Goal: Task Accomplishment & Management: Manage account settings

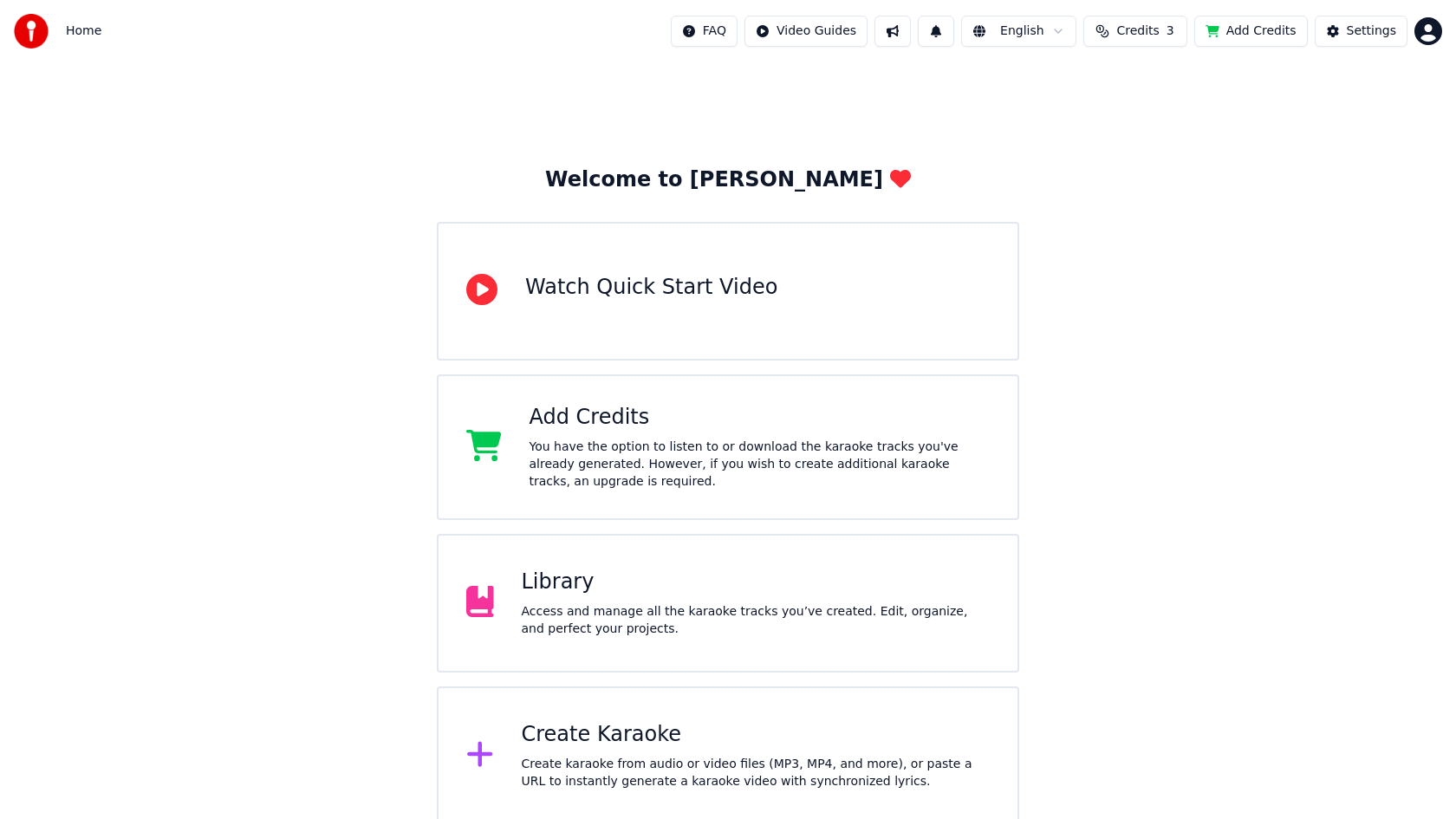
click at [789, 634] on div "Access and manage all the karaoke tracks you’ve created. Edit, organize, and pe…" at bounding box center [755, 620] width 469 height 35
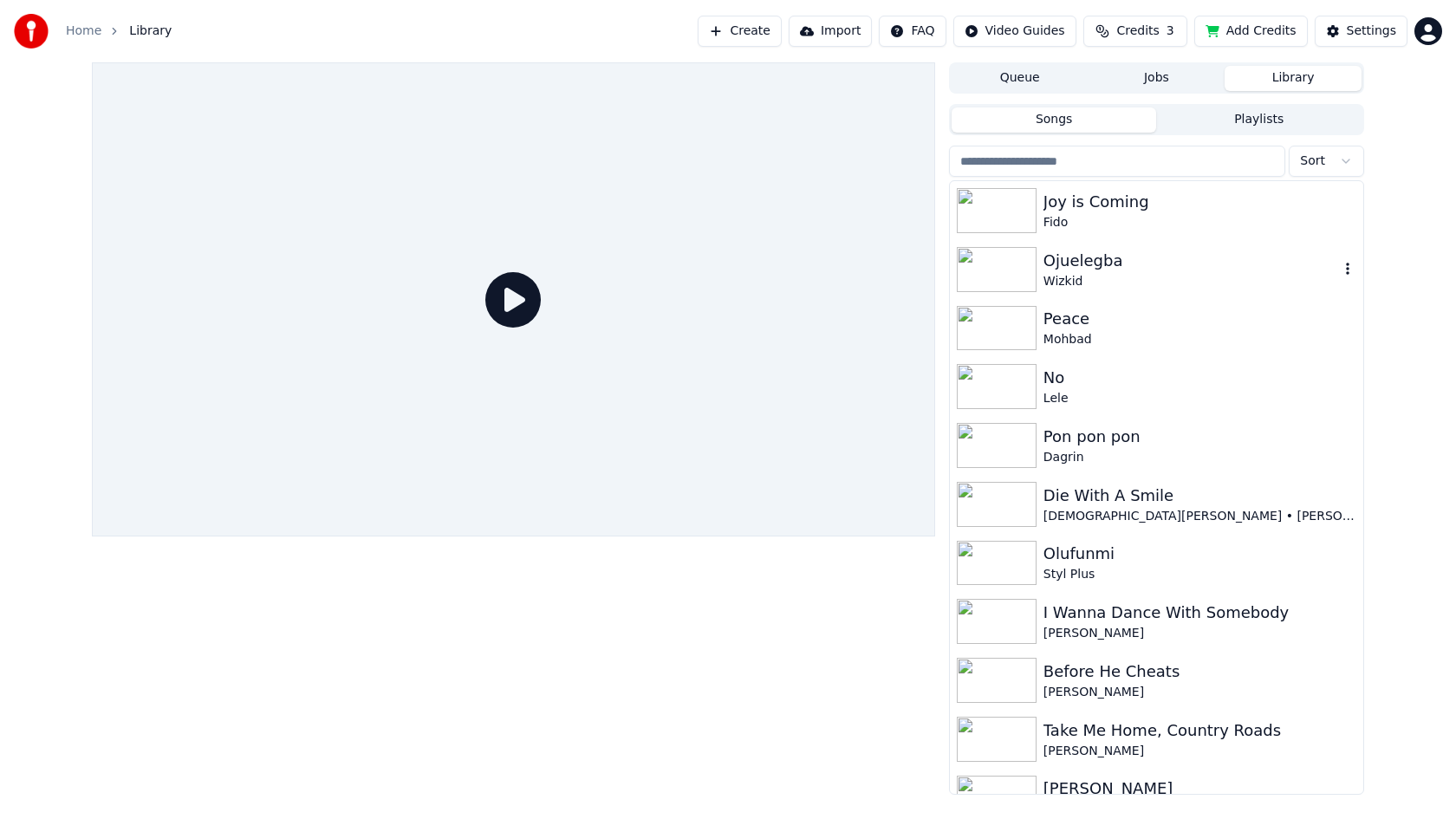
click at [1087, 261] on div "Ojuelegba" at bounding box center [1191, 261] width 295 height 25
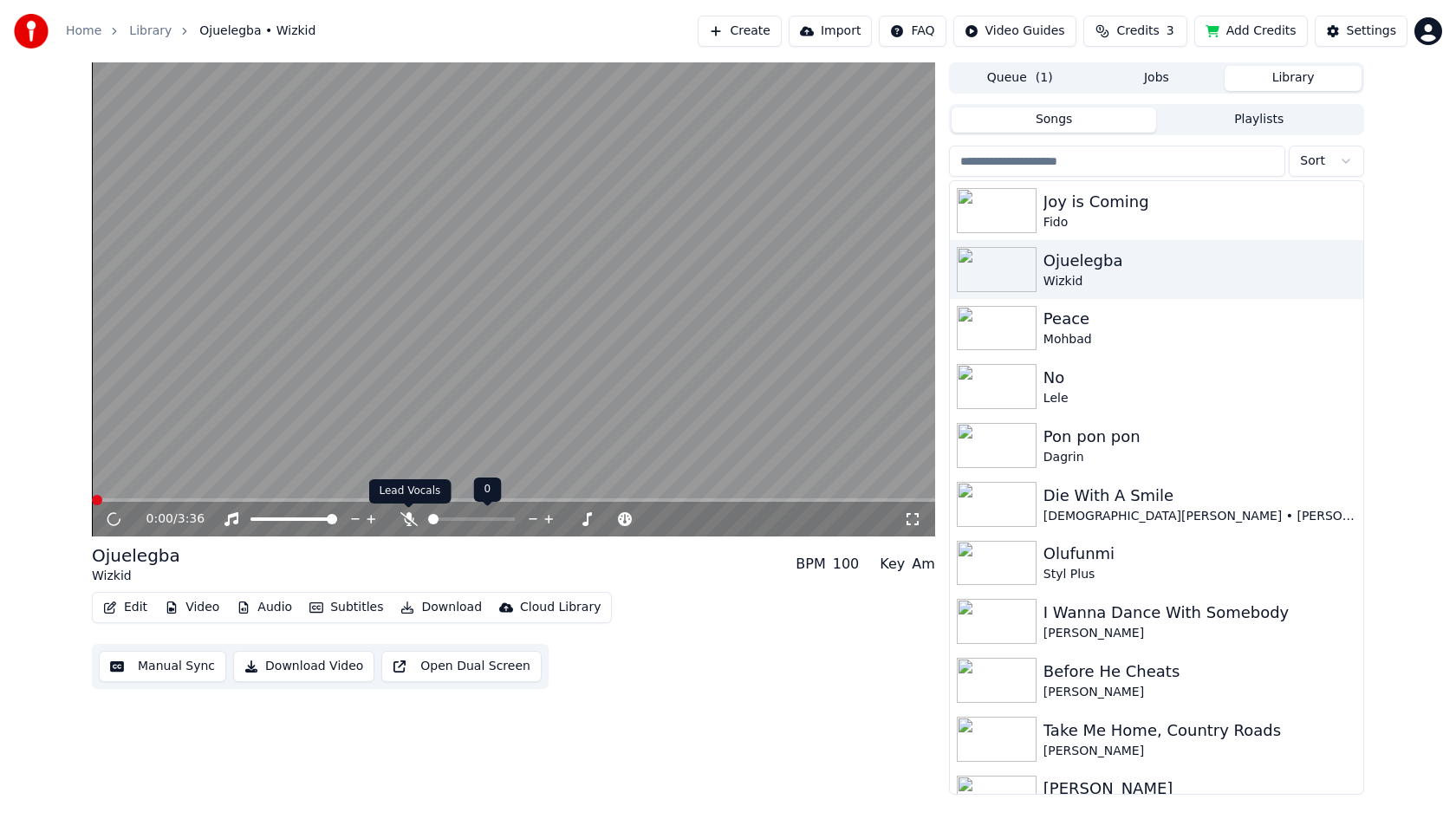
click at [407, 523] on icon at bounding box center [409, 519] width 17 height 14
click at [103, 499] on span at bounding box center [128, 501] width 74 height 4
click at [116, 520] on icon at bounding box center [112, 519] width 8 height 10
click at [129, 608] on button "Edit" at bounding box center [124, 608] width 58 height 25
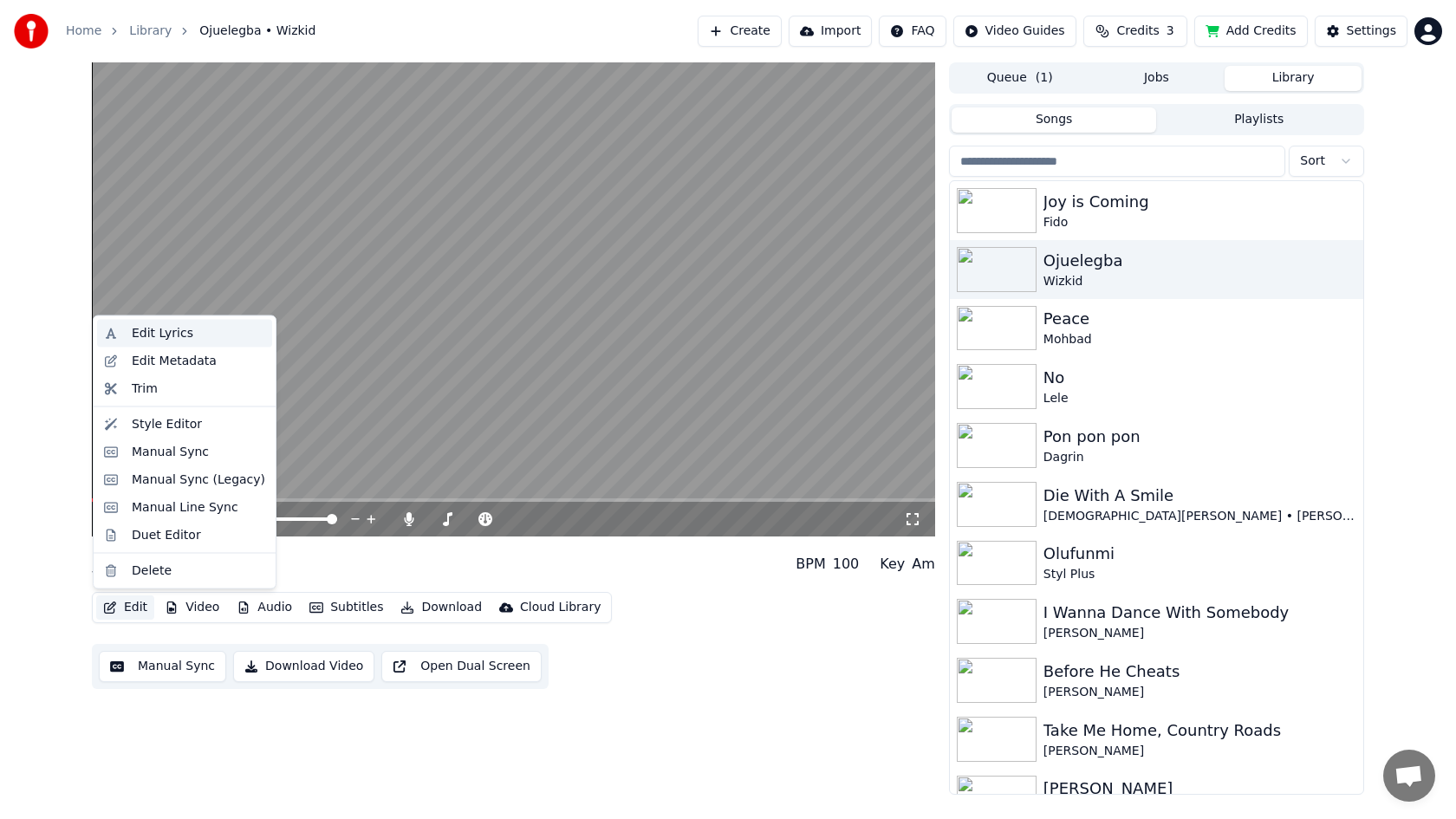
click at [166, 338] on div "Edit Lyrics" at bounding box center [162, 333] width 61 height 17
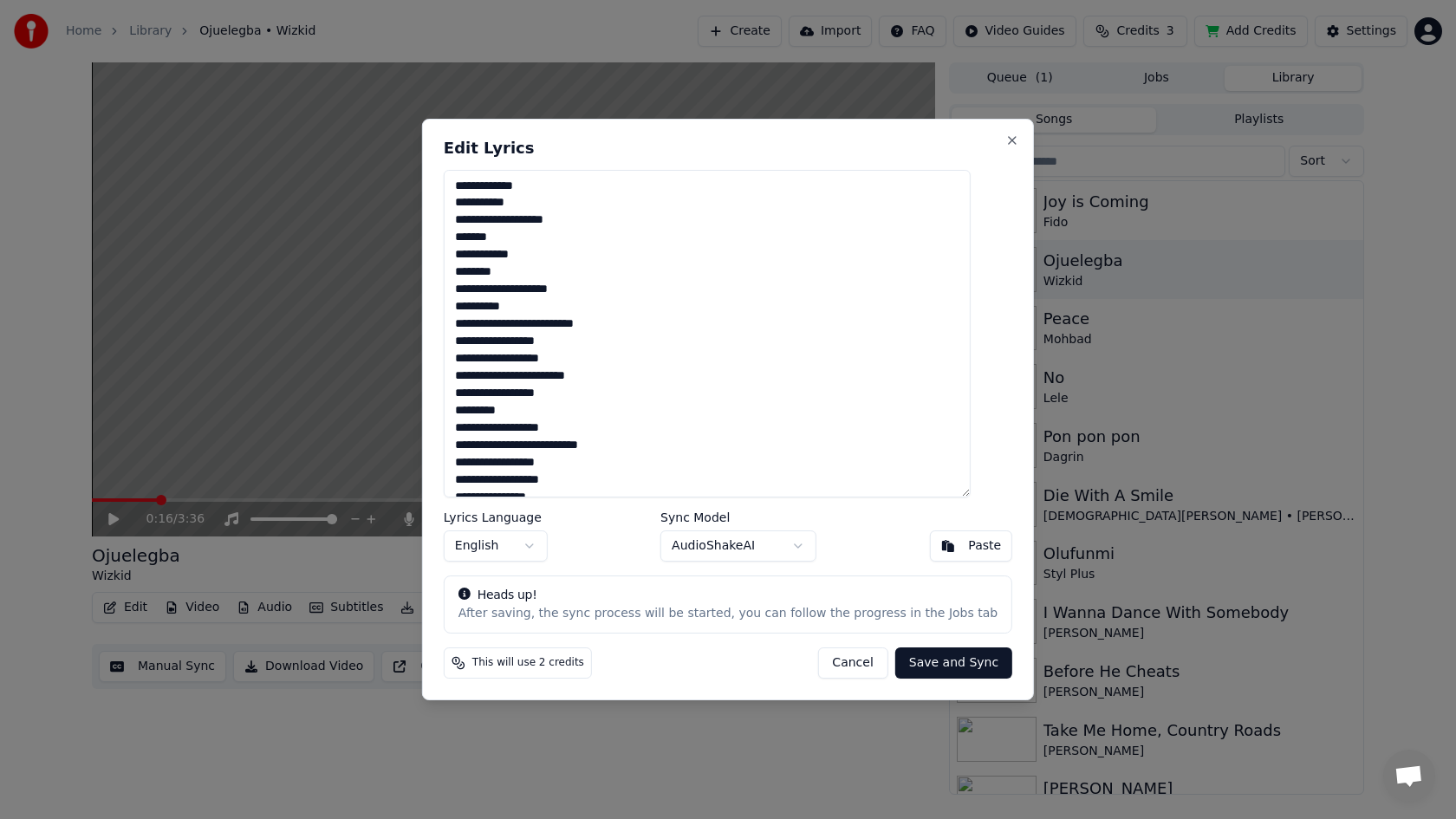
drag, startPoint x: 550, startPoint y: 206, endPoint x: 471, endPoint y: 180, distance: 83.2
click at [471, 180] on textarea at bounding box center [707, 334] width 527 height 328
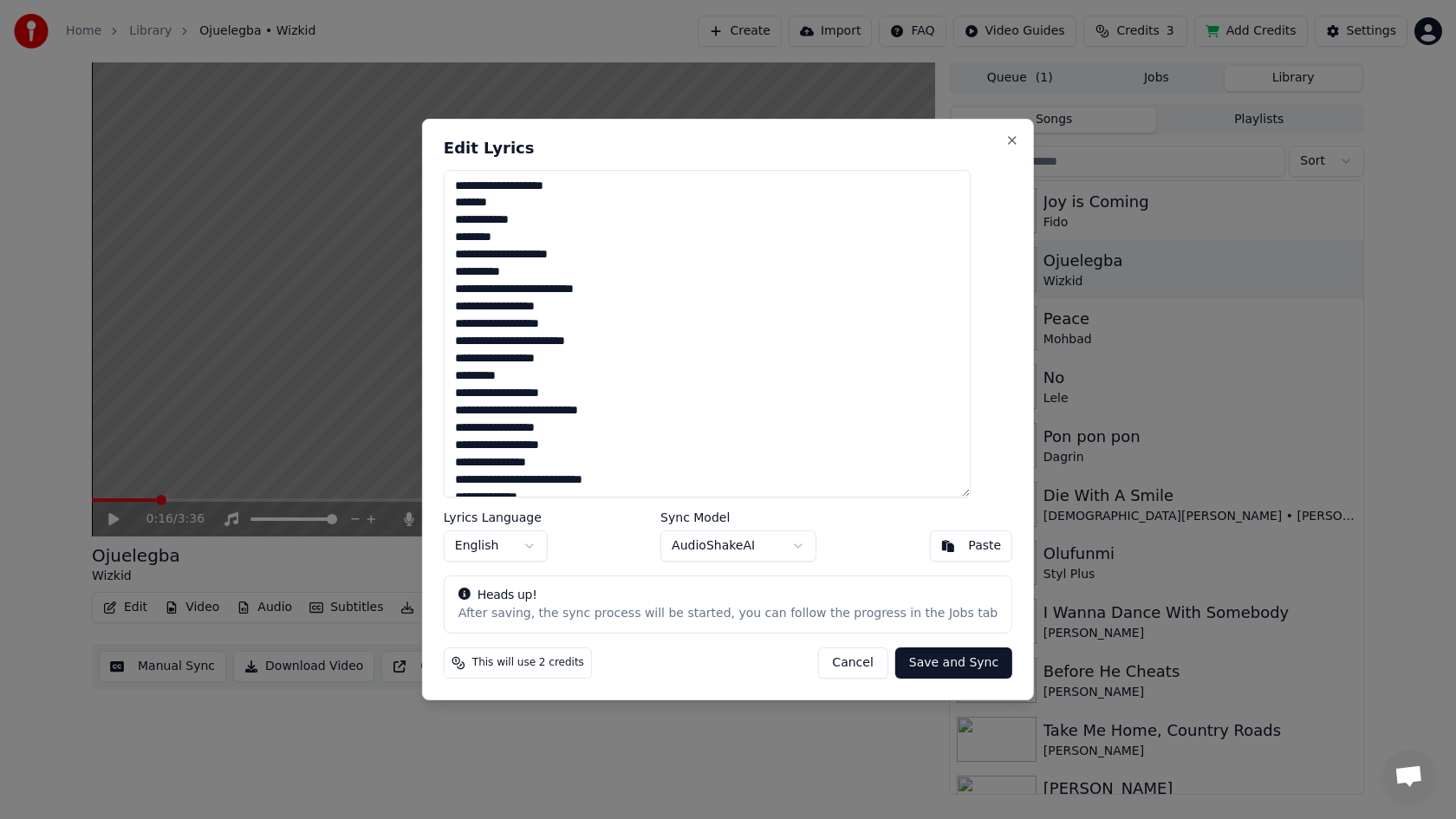
click at [669, 409] on textarea at bounding box center [707, 334] width 527 height 328
paste textarea "**********"
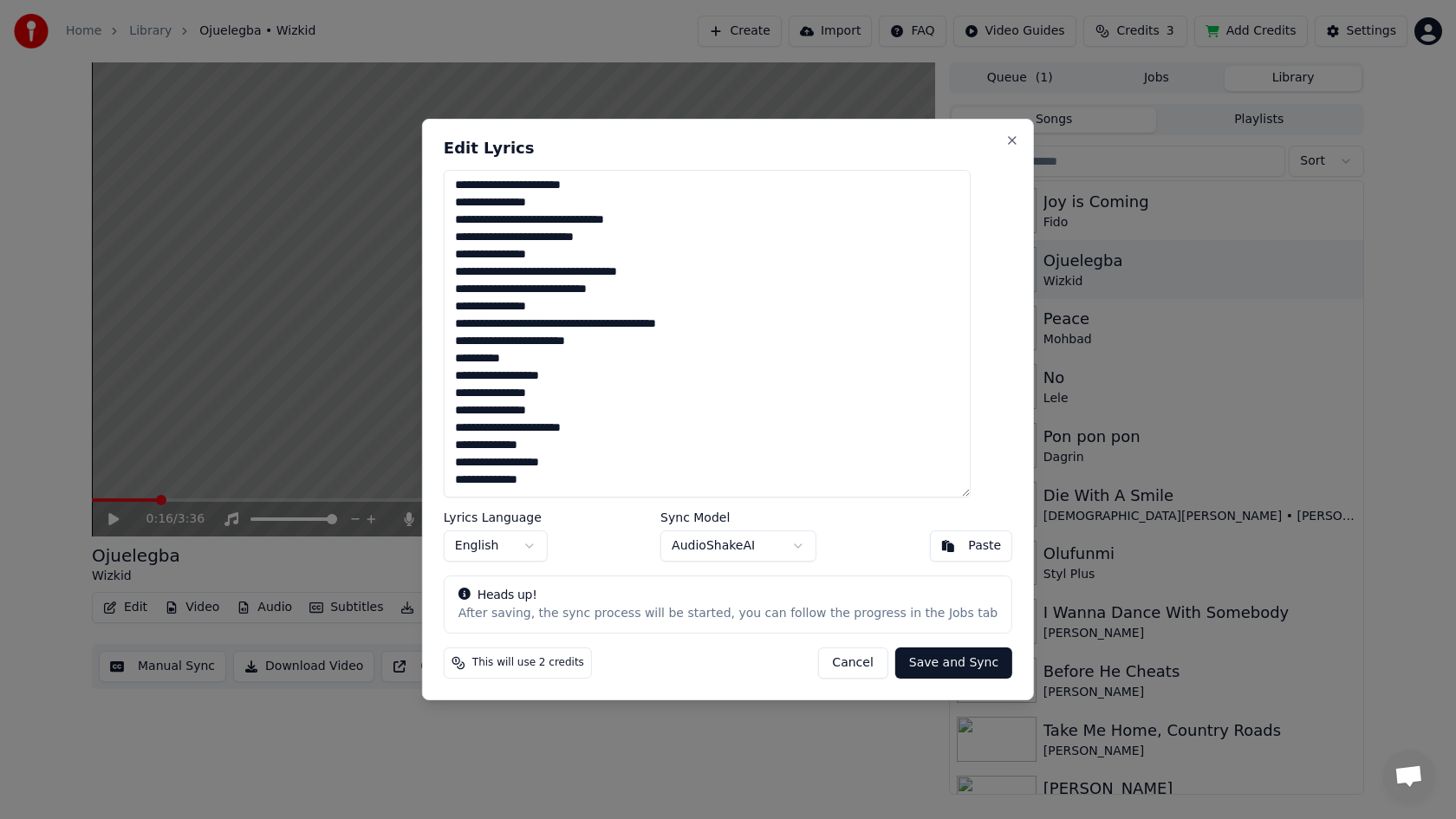
scroll to position [165, 0]
paste textarea "**********"
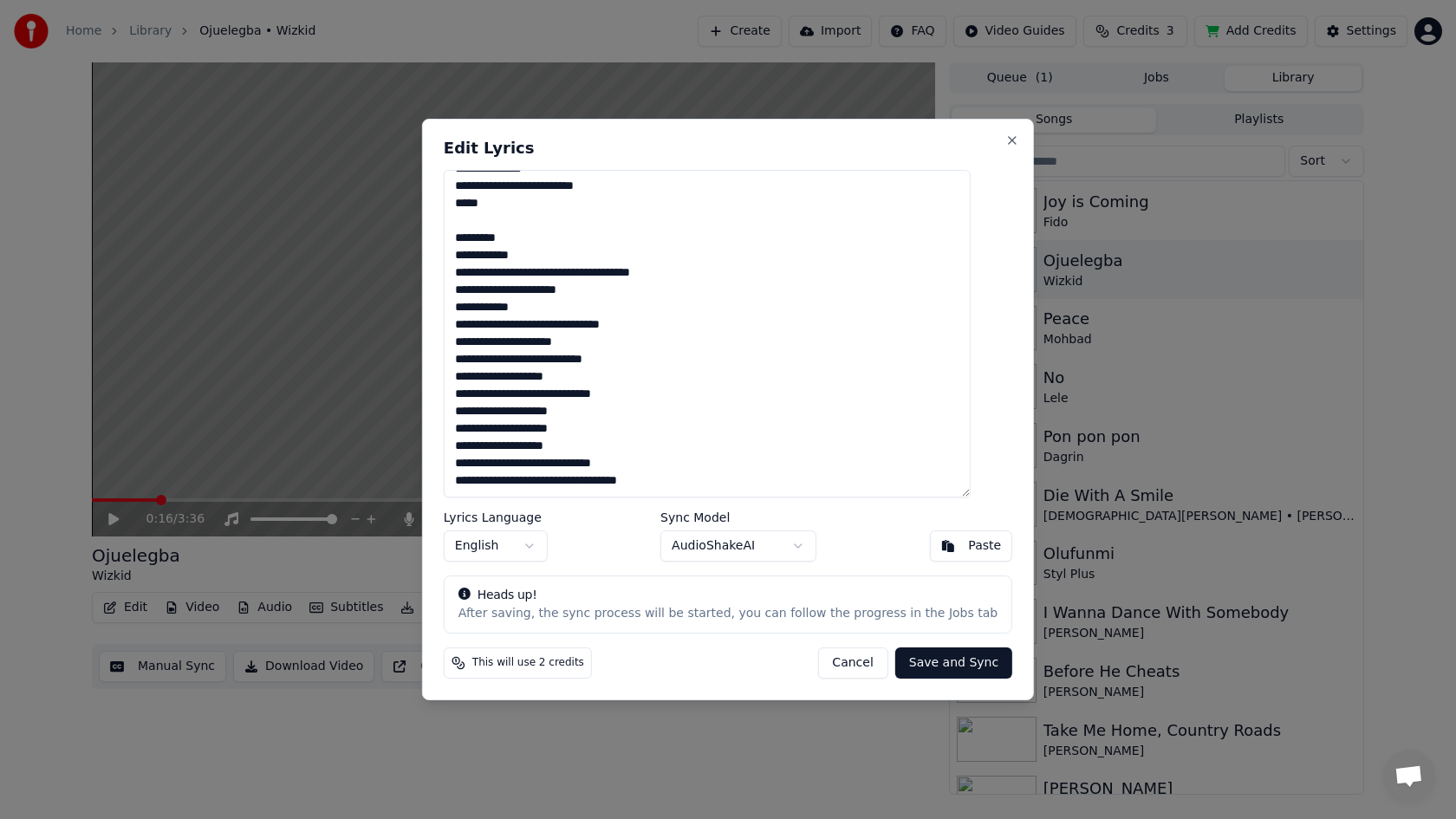
scroll to position [651, 0]
paste textarea "**********"
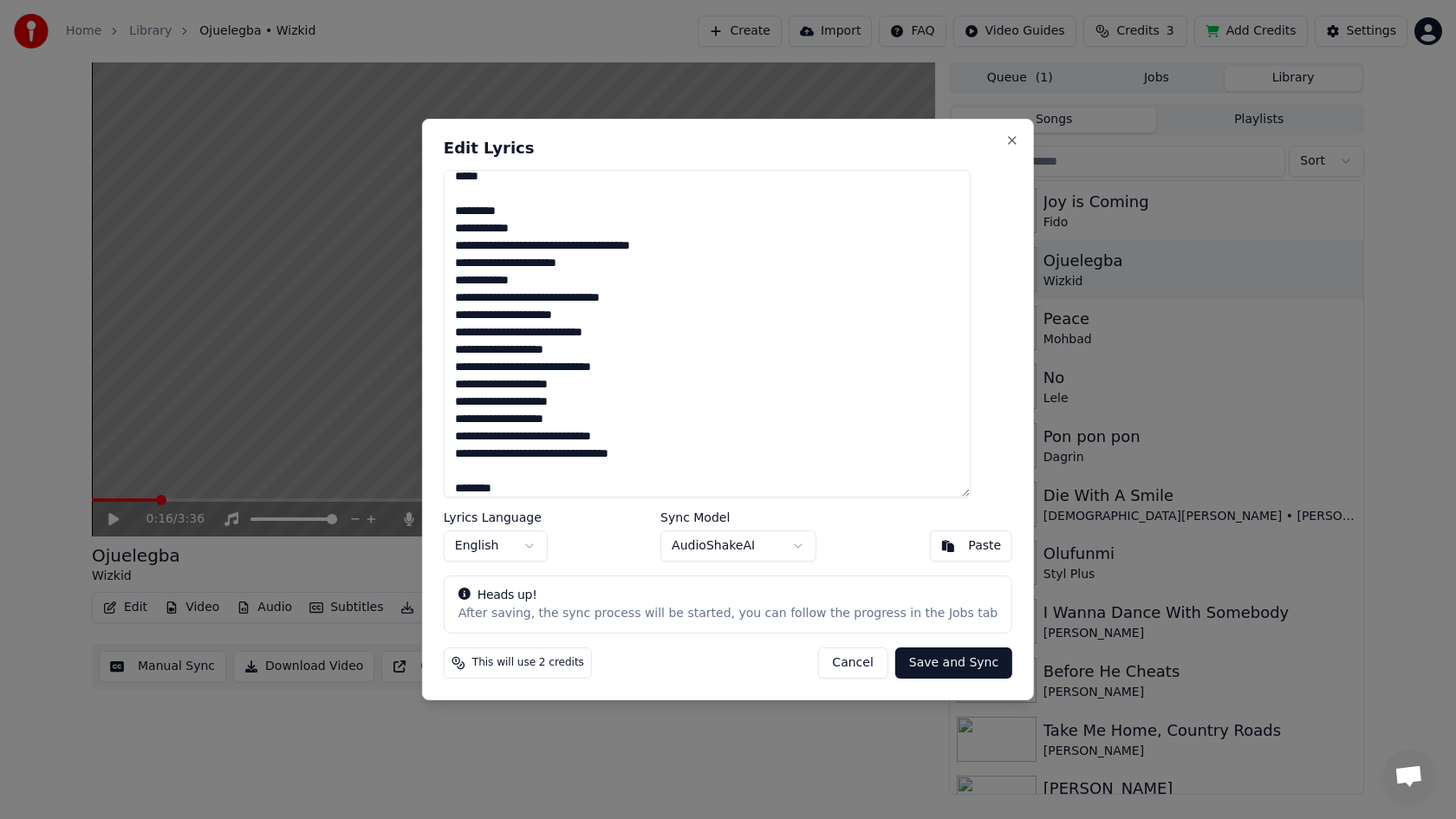
scroll to position [892, 0]
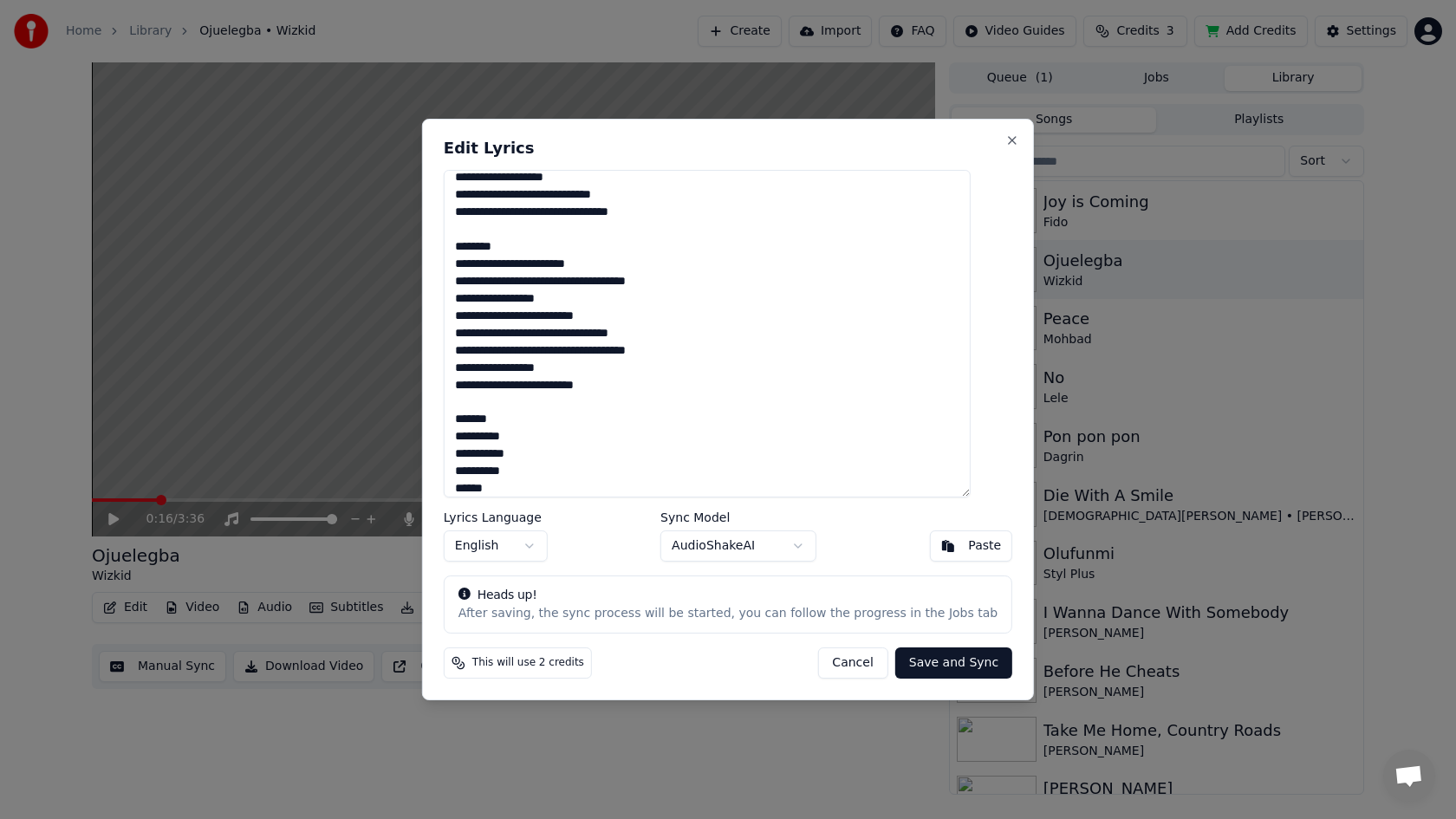
type textarea "**********"
click at [923, 666] on button "Save and Sync" at bounding box center [954, 663] width 117 height 31
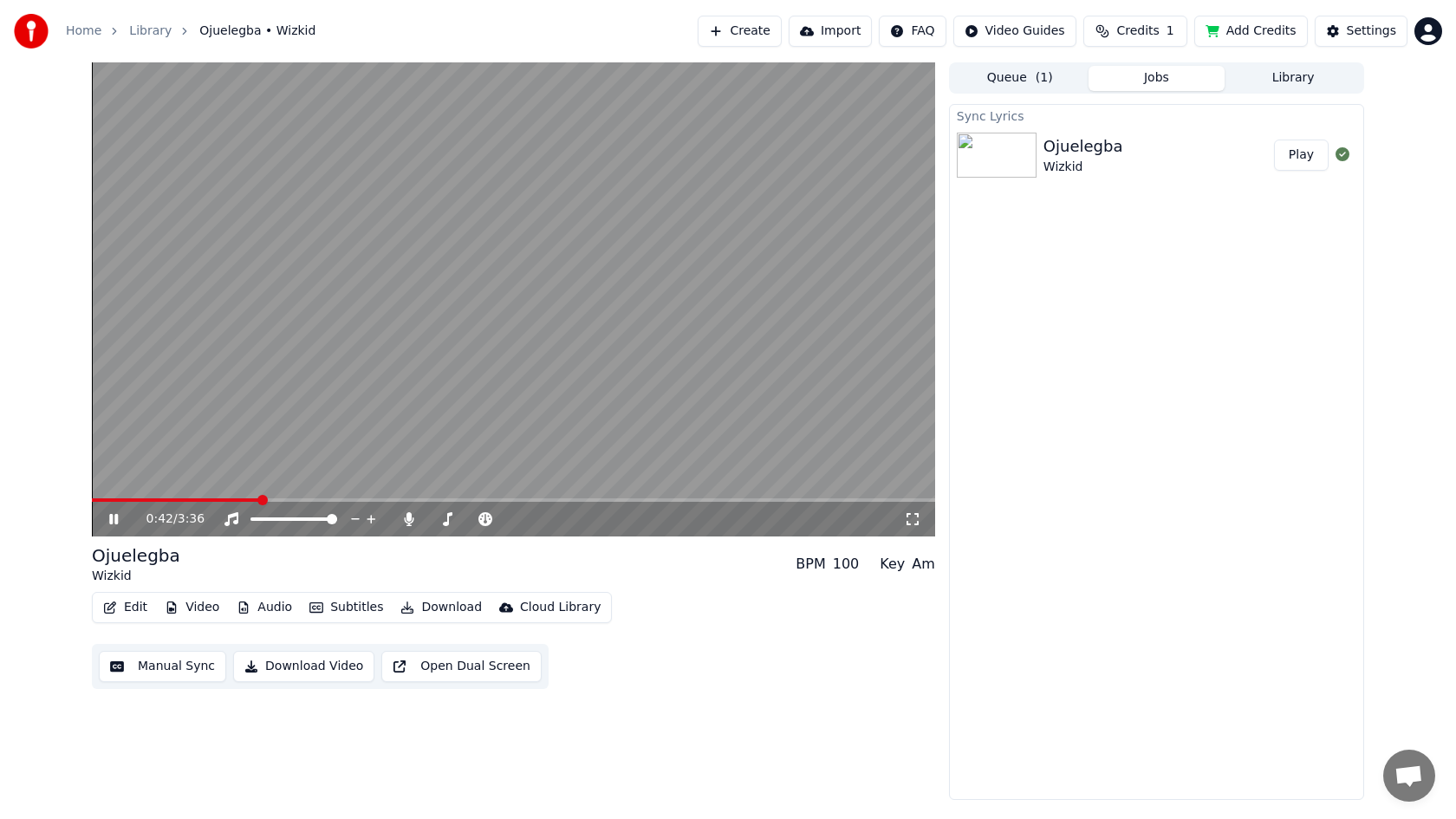
click at [776, 318] on video at bounding box center [513, 299] width 843 height 474
click at [406, 520] on icon at bounding box center [408, 519] width 9 height 14
click at [1289, 155] on button "Play" at bounding box center [1301, 156] width 55 height 31
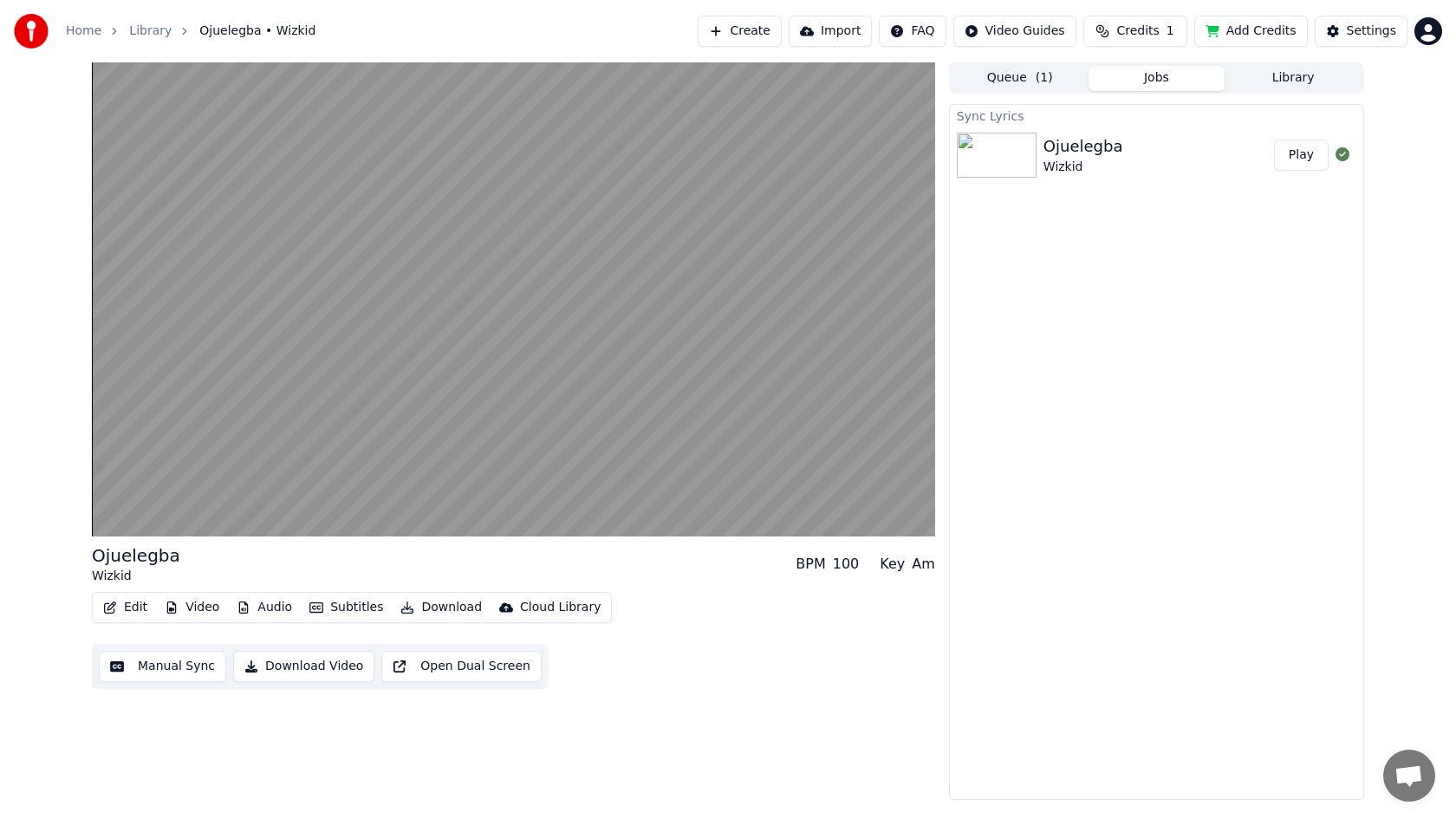
click at [304, 663] on button "Download Video" at bounding box center [304, 666] width 141 height 31
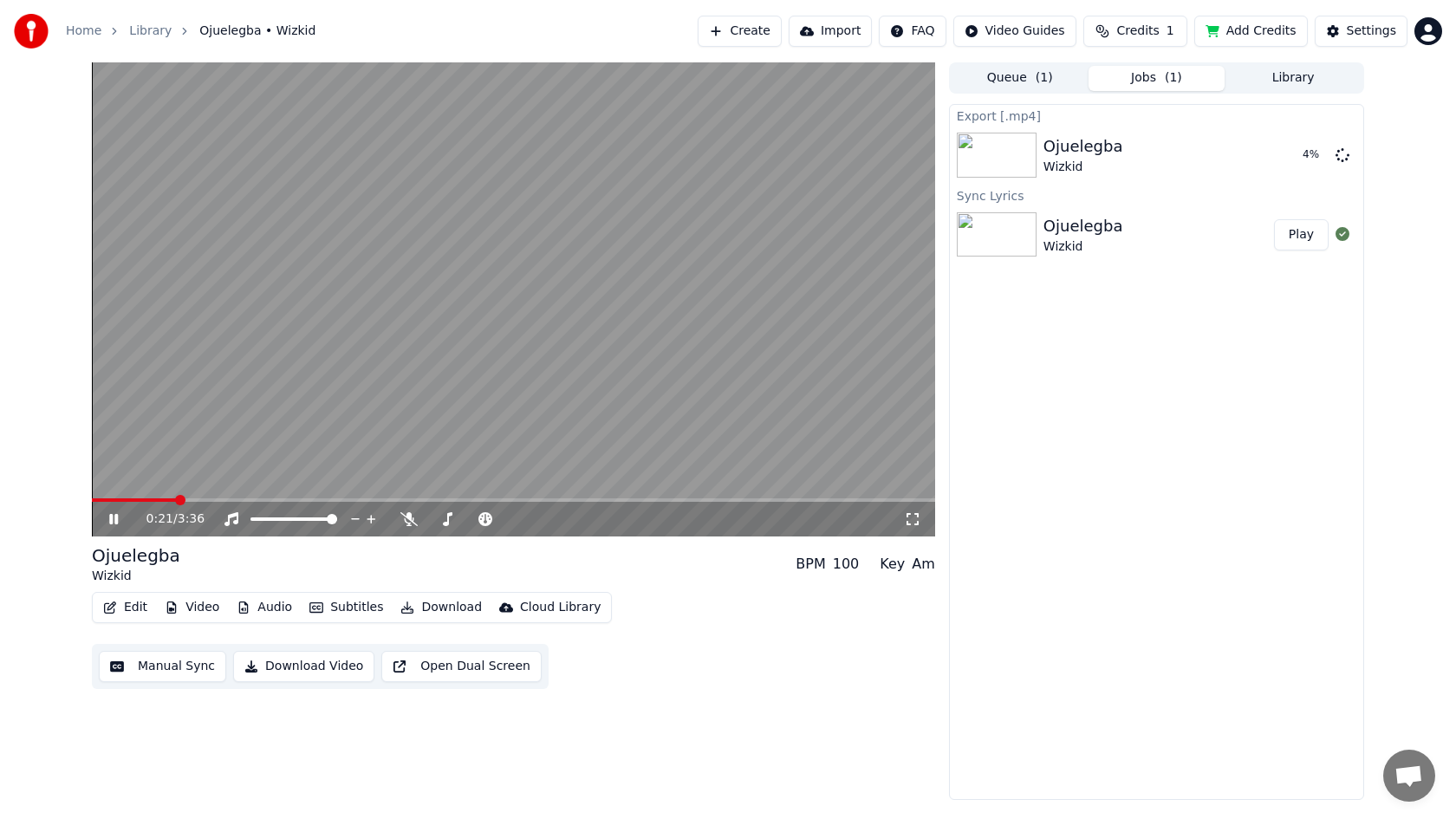
click at [92, 501] on span at bounding box center [134, 501] width 85 height 4
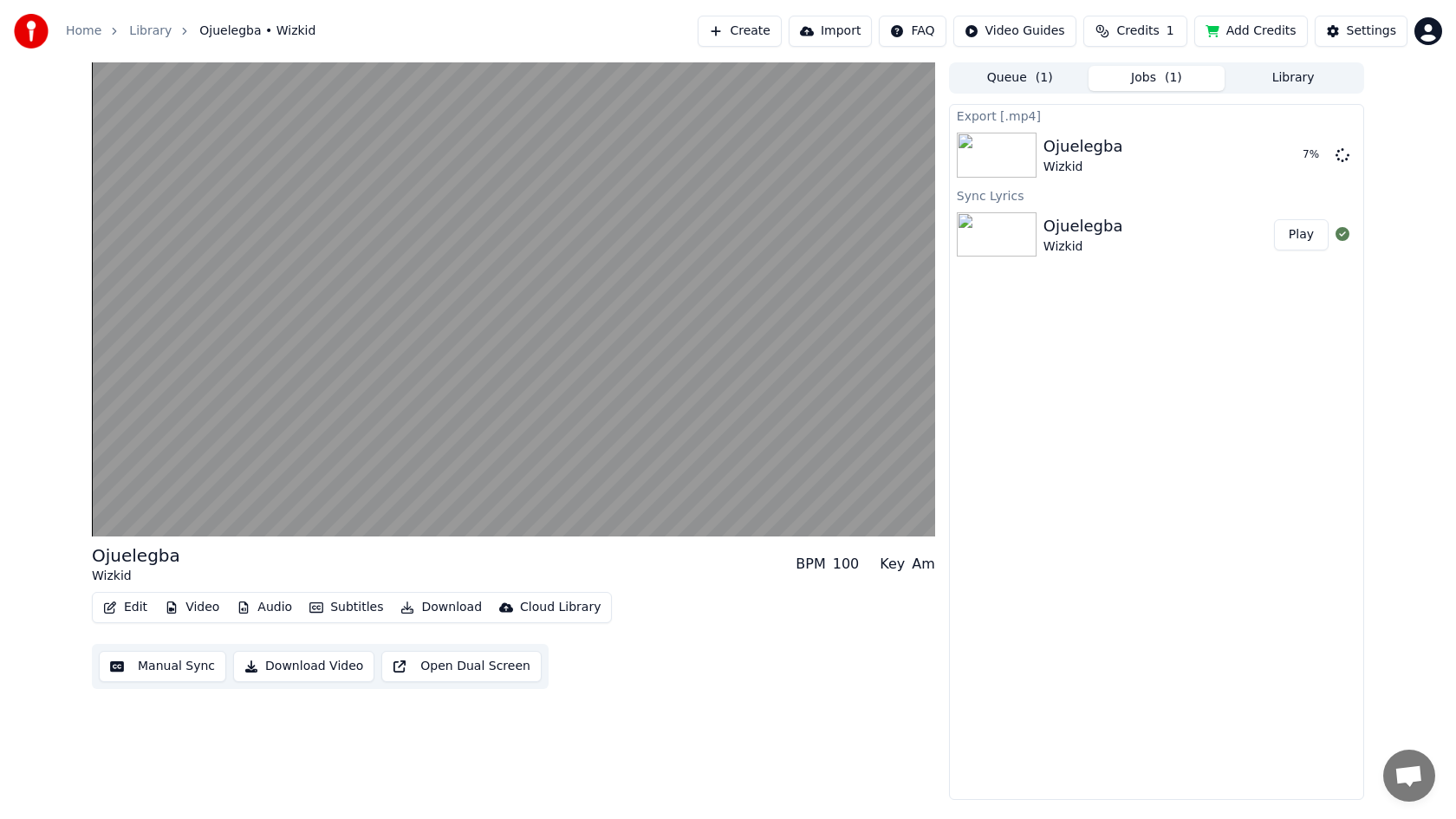
click at [132, 606] on button "Edit" at bounding box center [124, 608] width 58 height 25
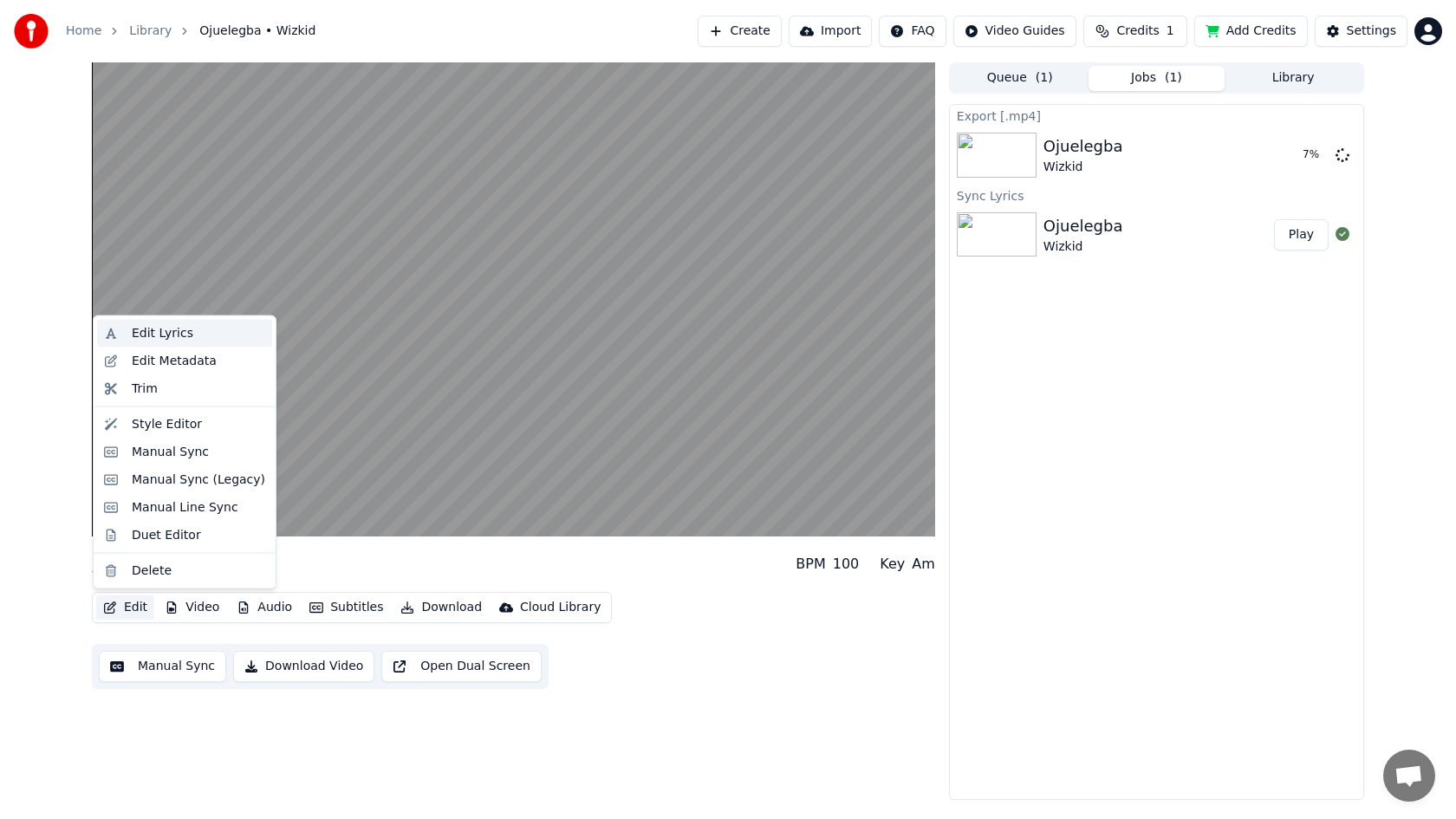
click at [195, 338] on div "Edit Lyrics" at bounding box center [198, 333] width 134 height 17
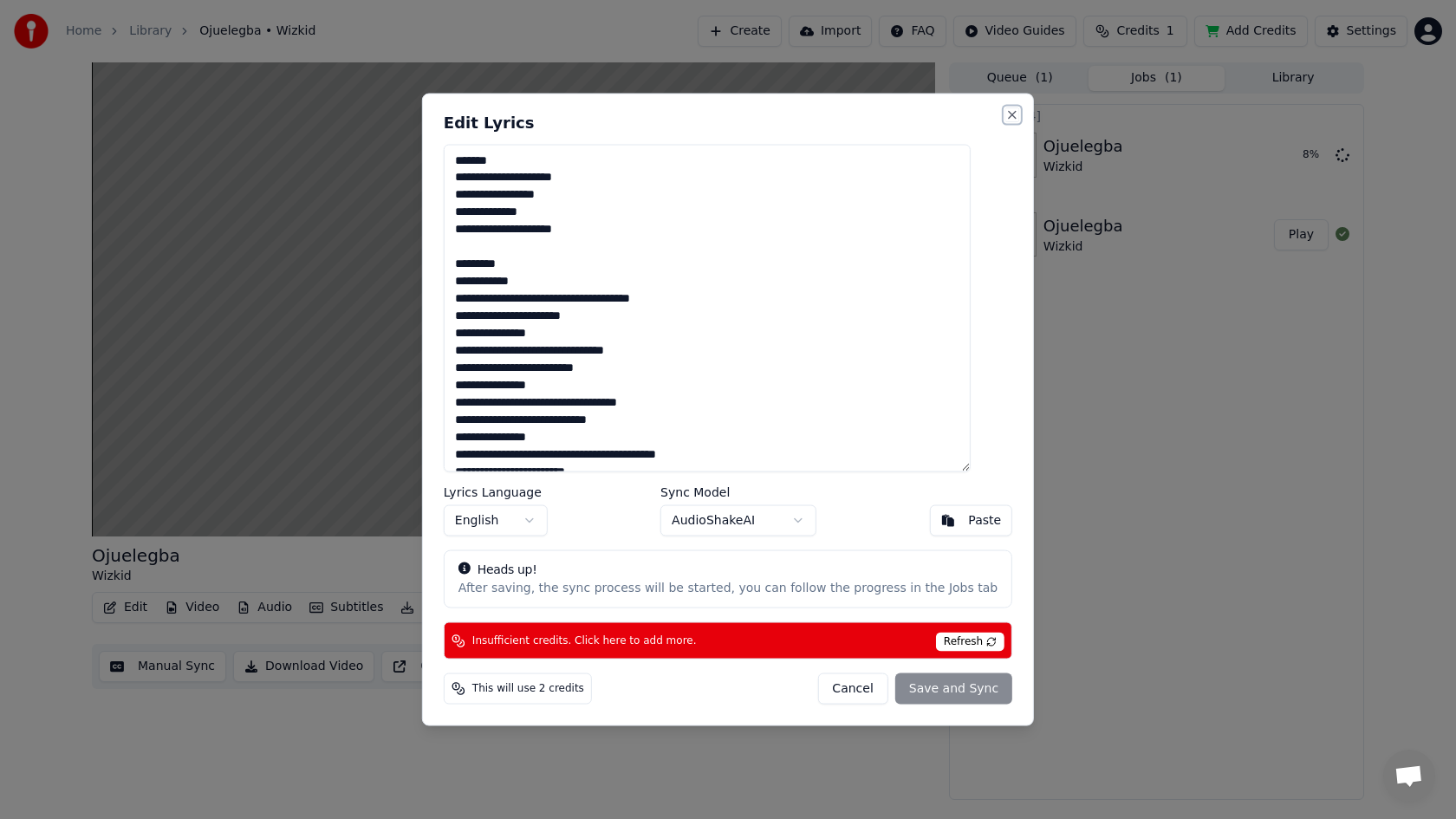
click at [1005, 112] on button "Close" at bounding box center [1012, 113] width 14 height 14
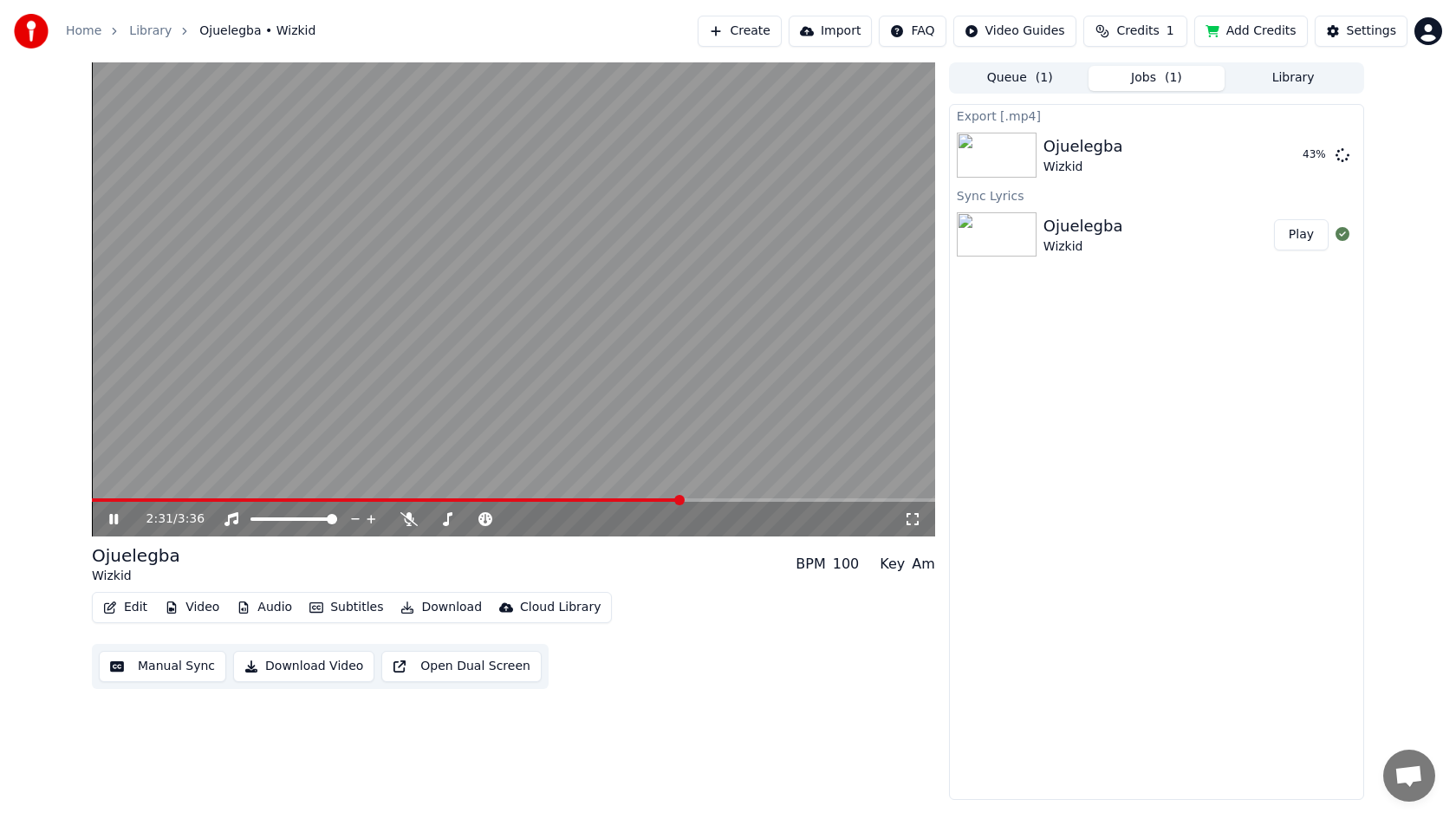
click at [742, 436] on video at bounding box center [513, 299] width 843 height 474
click at [1300, 75] on button "Library" at bounding box center [1293, 78] width 137 height 25
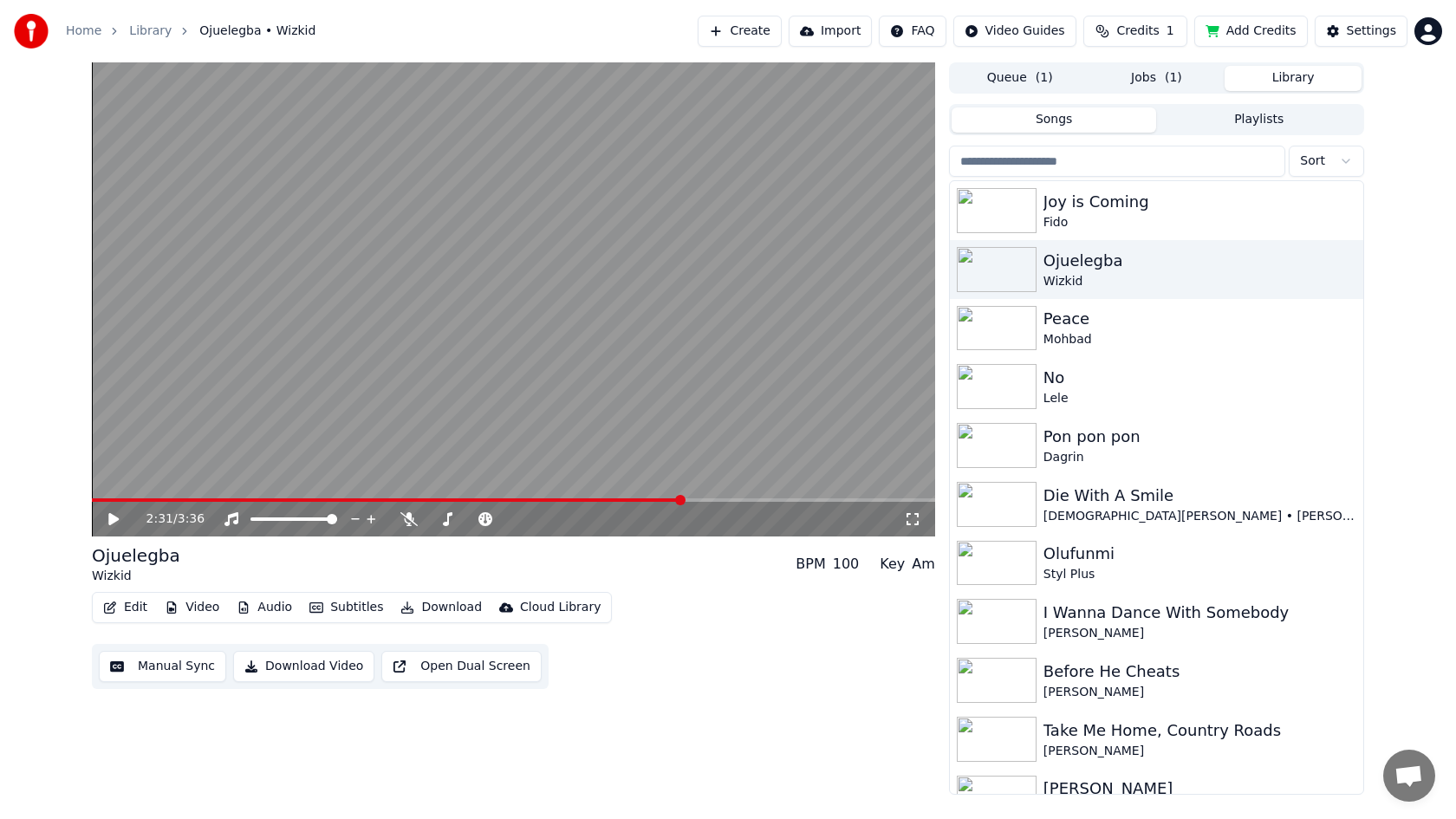
click at [1113, 157] on input "search" at bounding box center [1117, 161] width 337 height 31
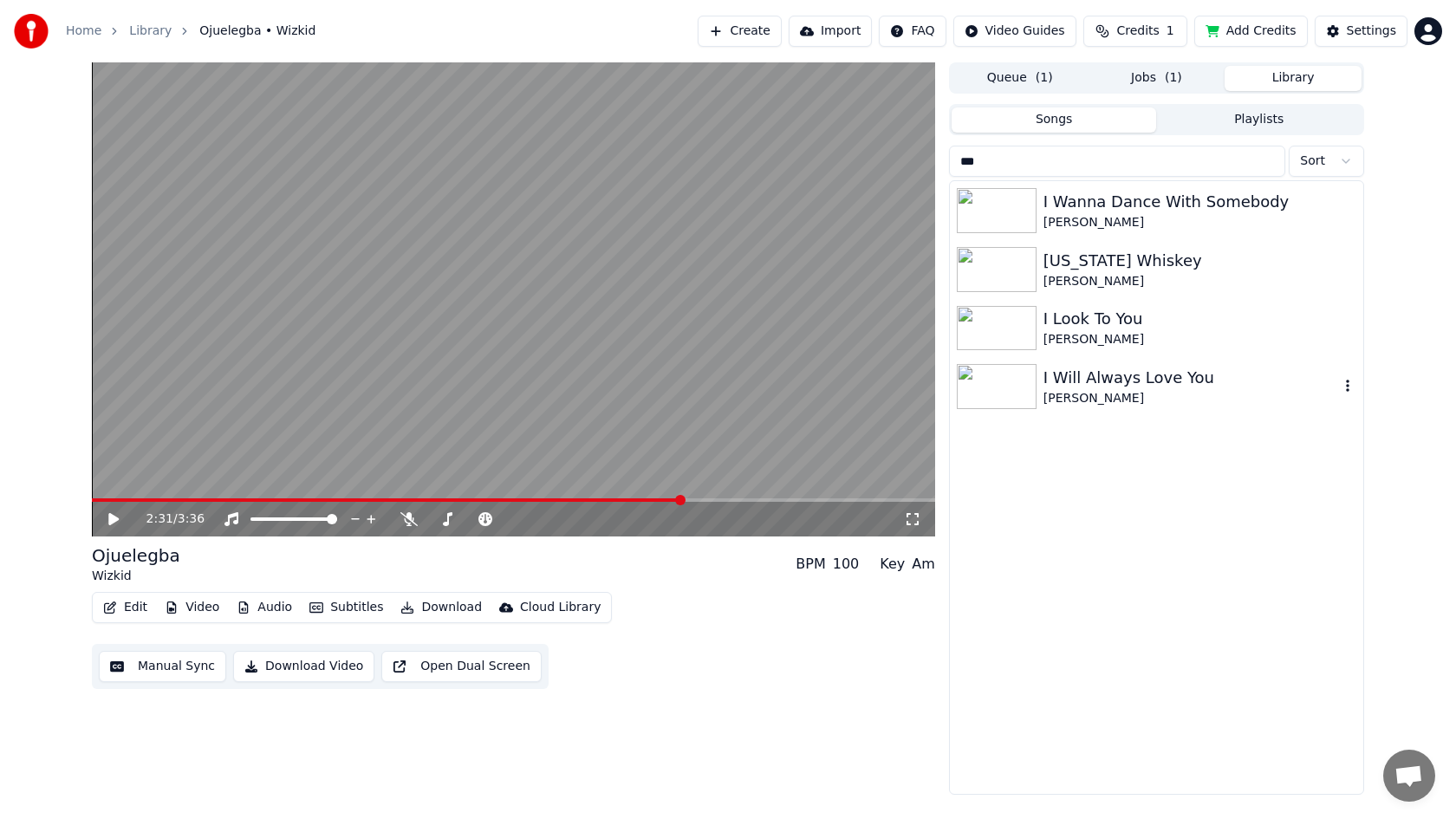
type input "***"
click at [1087, 382] on div "I Will Always Love You" at bounding box center [1191, 378] width 295 height 25
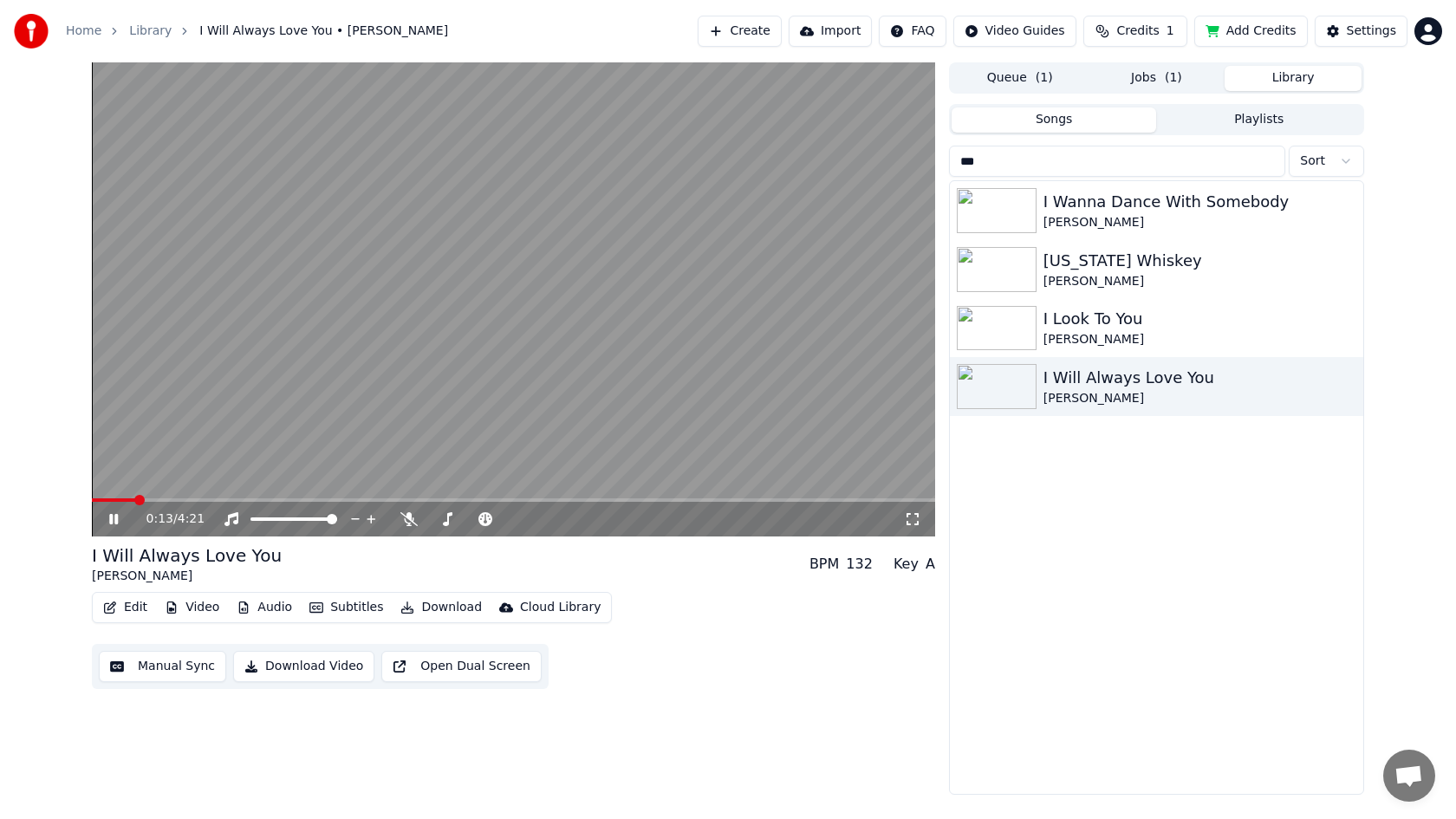
click at [112, 519] on icon at bounding box center [112, 519] width 8 height 10
click at [1102, 391] on div "[PERSON_NAME]" at bounding box center [1191, 398] width 295 height 17
click at [128, 601] on button "Edit" at bounding box center [124, 608] width 58 height 25
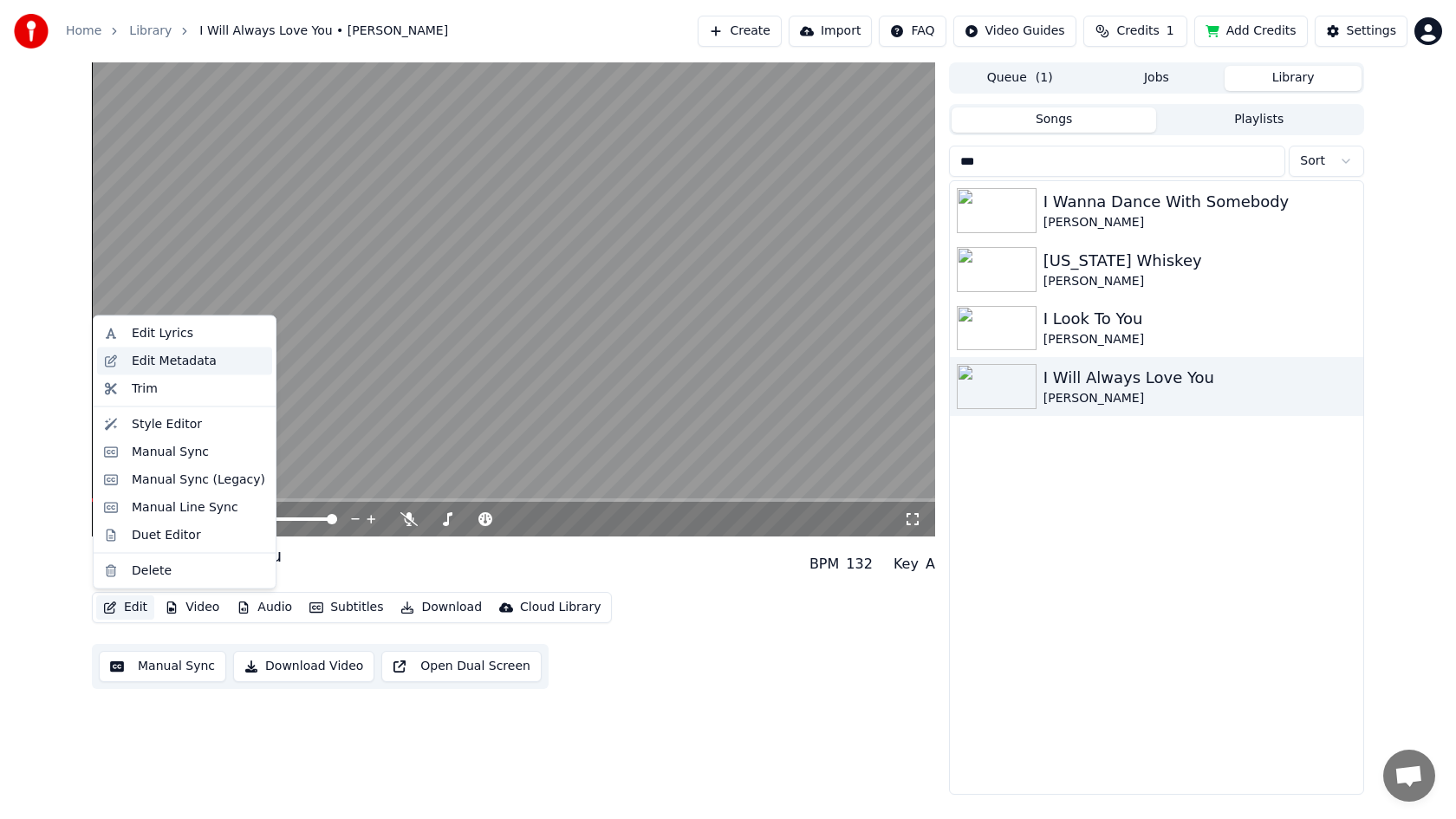
click at [151, 363] on div "Edit Metadata" at bounding box center [174, 361] width 85 height 17
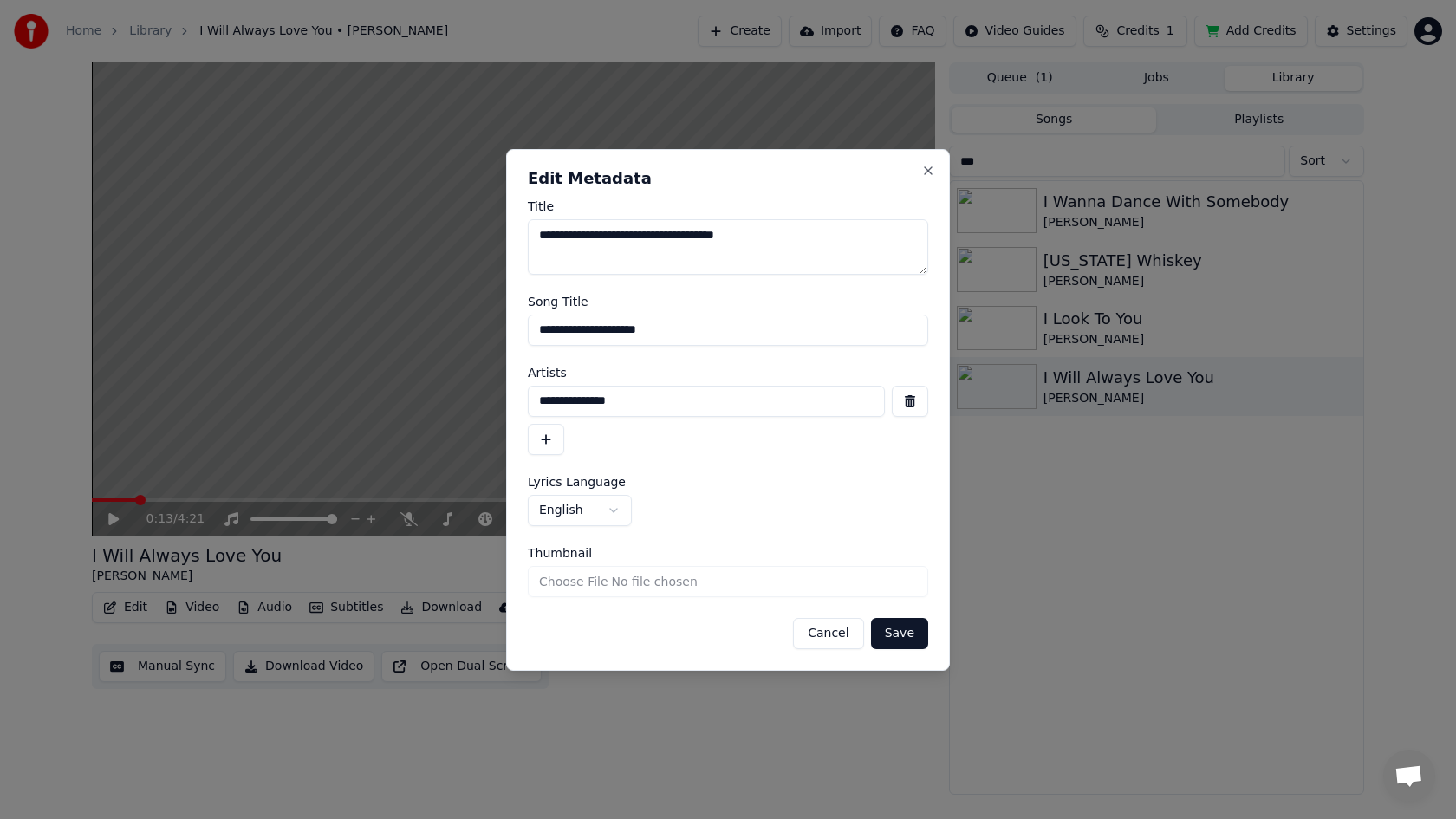
click at [823, 634] on button "Cancel" at bounding box center [828, 633] width 70 height 31
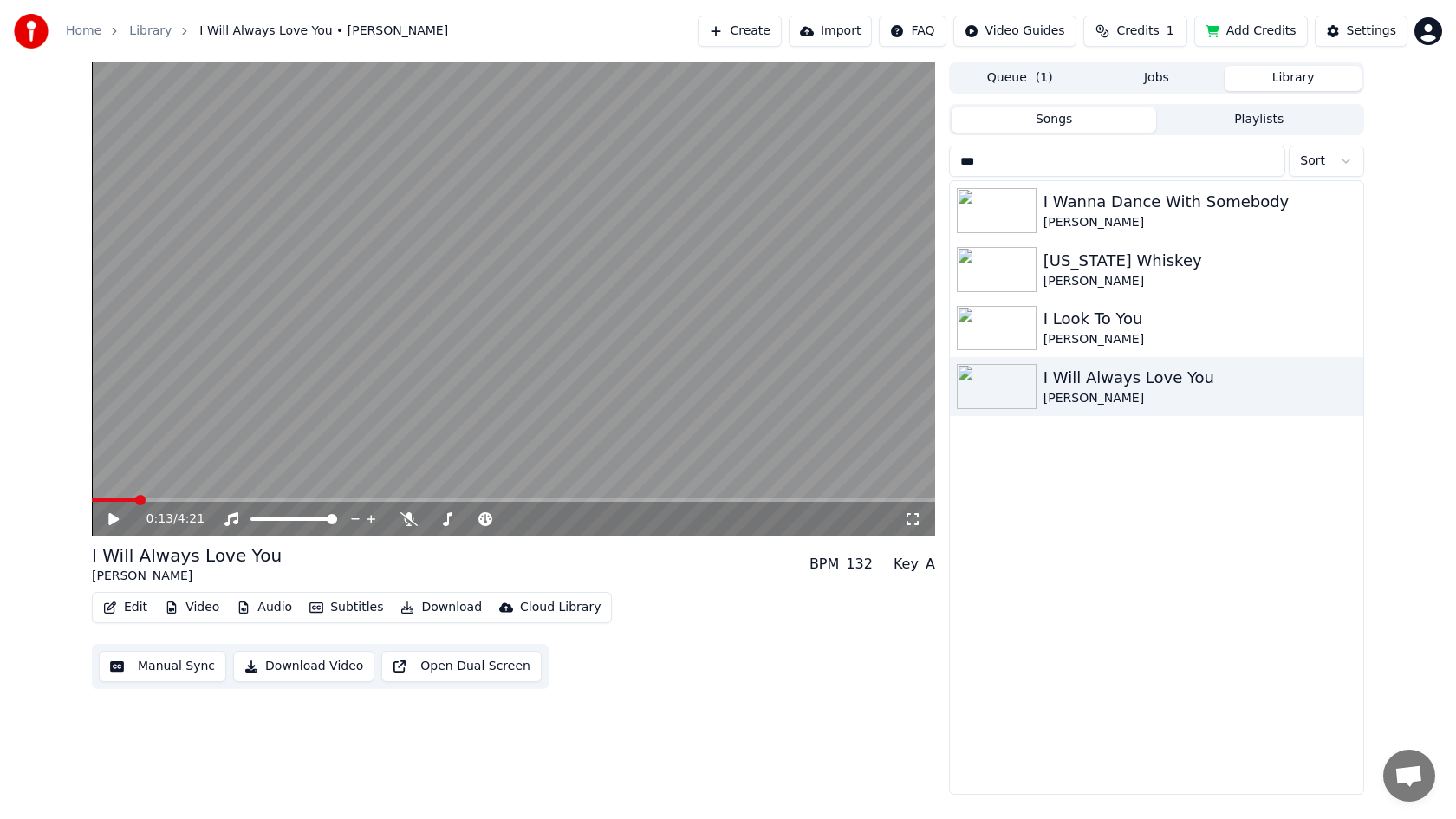
click at [262, 605] on button "Audio" at bounding box center [264, 608] width 70 height 25
click at [738, 702] on div "0:13 / 4:21 I Will Always Love You [PERSON_NAME] BPM 132 Key A Edit Video Audio…" at bounding box center [513, 428] width 843 height 733
click at [1424, 27] on html "Home Library I Will Always Love You • [PERSON_NAME] Create Import FAQ Video Gui…" at bounding box center [728, 409] width 1456 height 819
click at [1082, 382] on html "Home Library I Will Always Love You • [PERSON_NAME] Create Import FAQ Video Gui…" at bounding box center [728, 409] width 1456 height 819
click at [1253, 393] on div "[PERSON_NAME]" at bounding box center [1191, 398] width 295 height 17
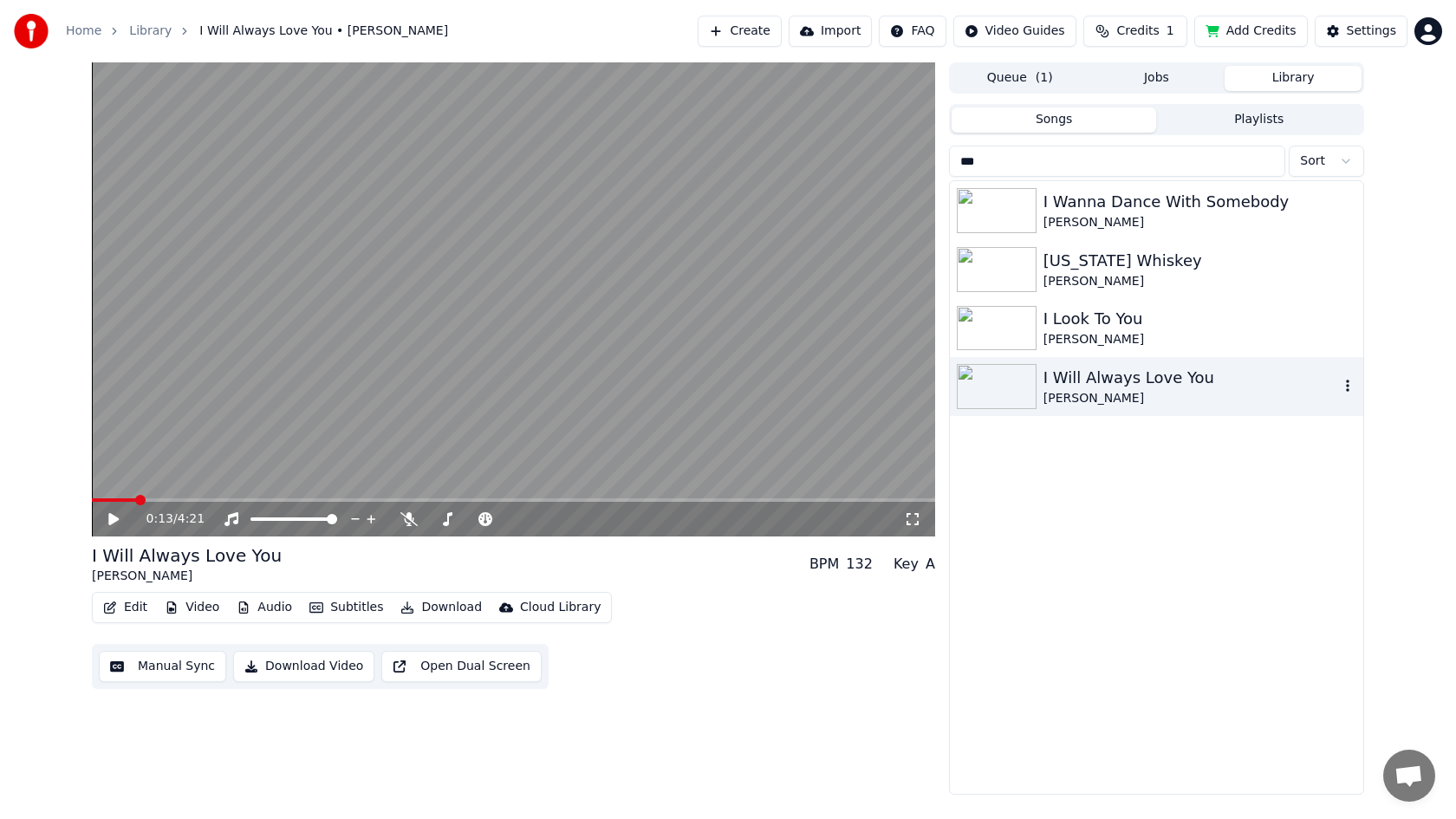
click at [1349, 384] on icon "button" at bounding box center [1347, 385] width 17 height 14
click at [1089, 372] on div "I Will Always Love You" at bounding box center [1191, 378] width 295 height 25
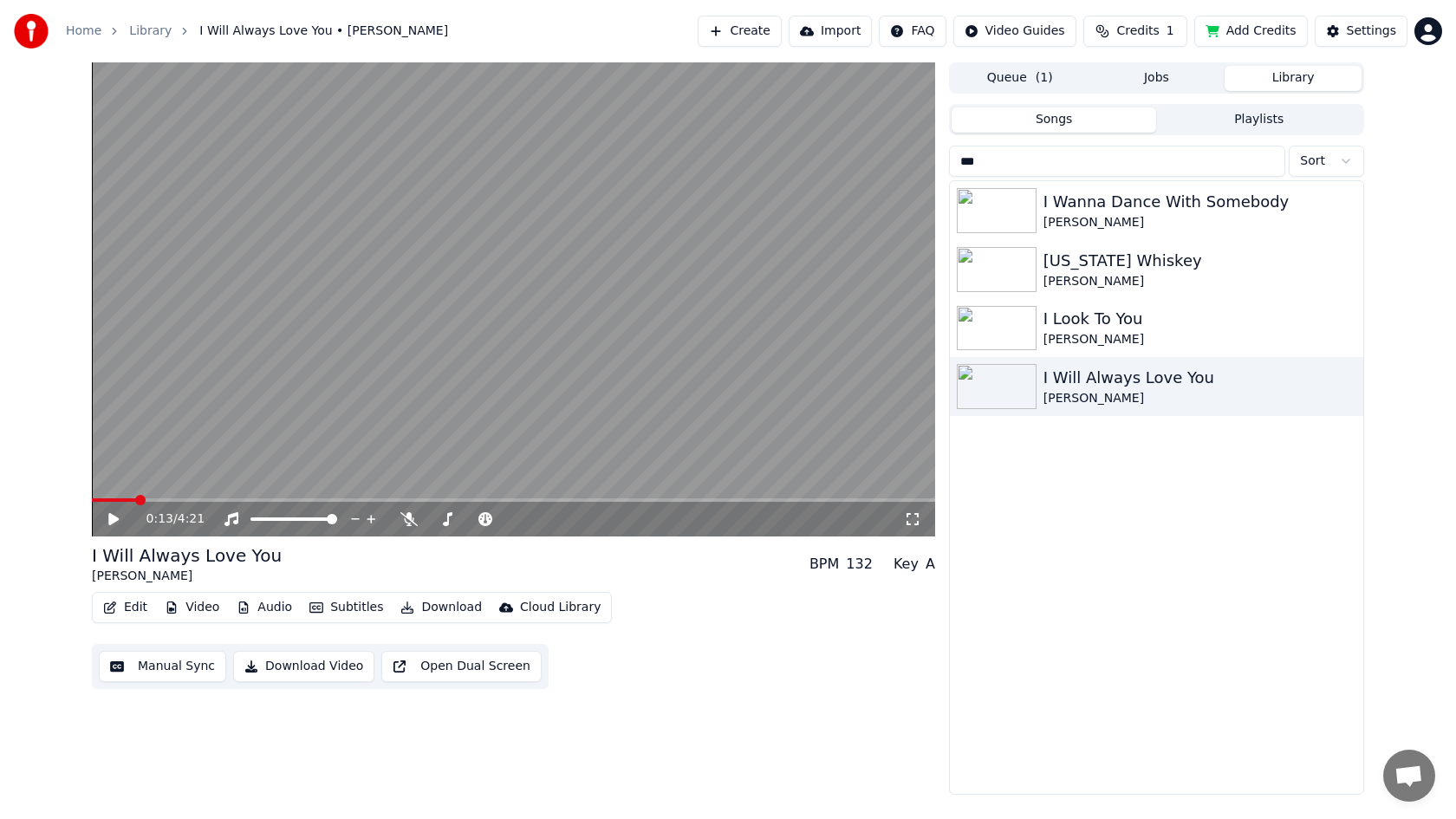
click at [484, 434] on video at bounding box center [513, 299] width 843 height 474
click at [118, 523] on icon at bounding box center [126, 519] width 41 height 14
click at [1426, 27] on html "Home Library I Will Always Love You • [PERSON_NAME] Create Import FAQ Video Gui…" at bounding box center [728, 409] width 1456 height 819
click at [1328, 174] on span "Sign Out" at bounding box center [1312, 182] width 52 height 17
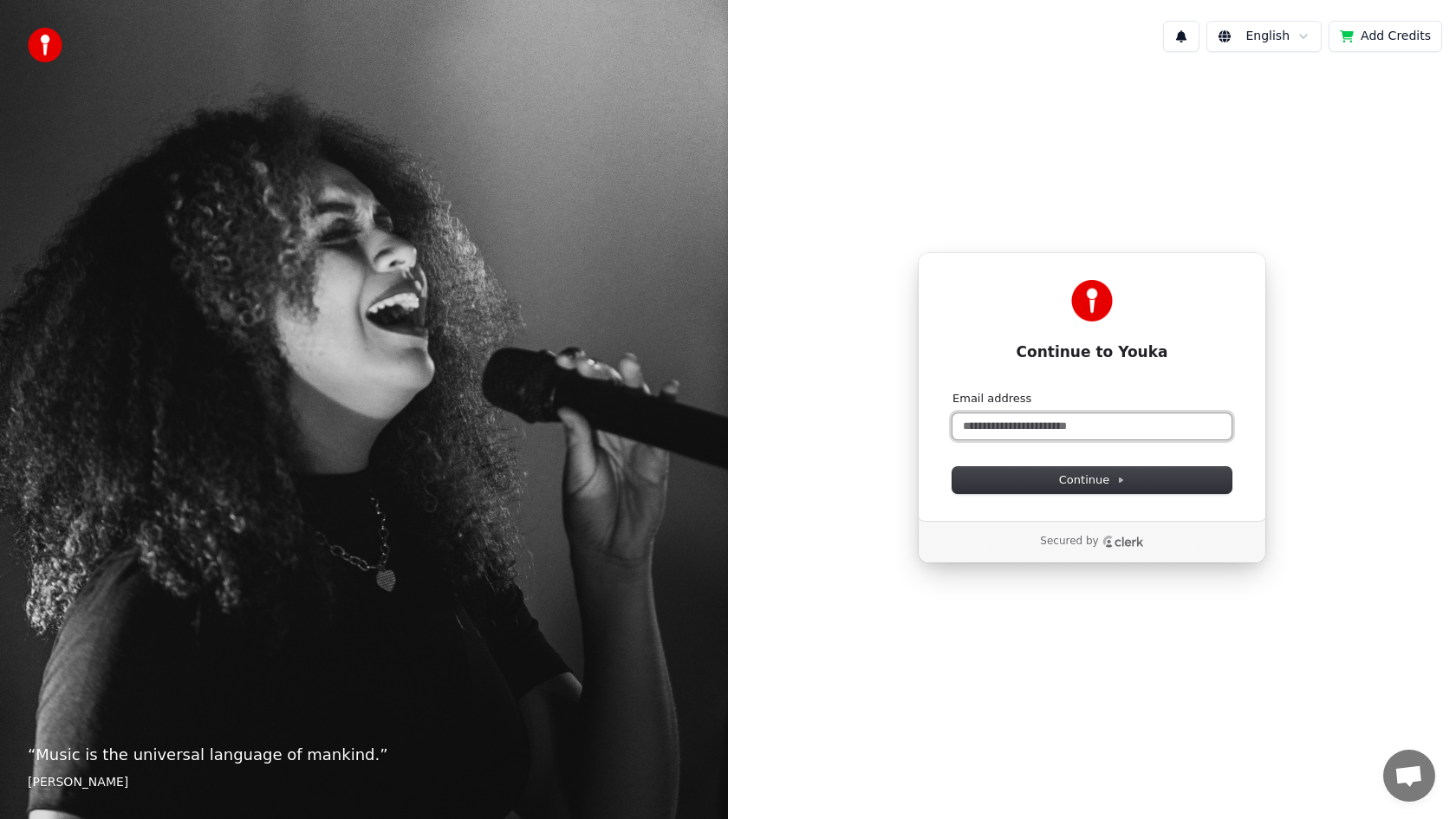
click at [1090, 431] on input "Email address" at bounding box center [1091, 426] width 279 height 26
click at [952, 391] on button "submit" at bounding box center [952, 391] width 0 height 0
type input "**********"
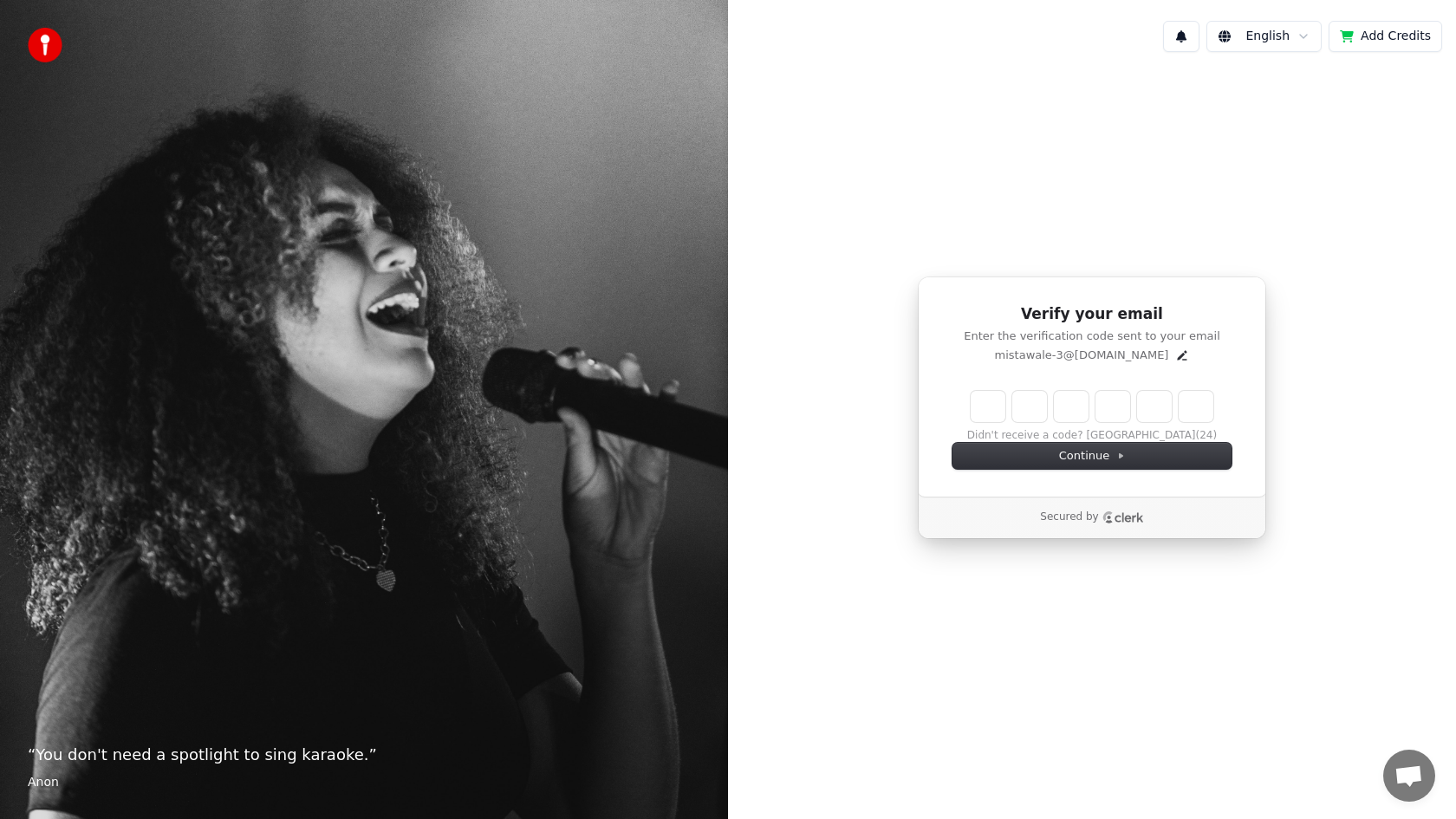
click at [994, 413] on input "Enter verification code" at bounding box center [1091, 406] width 242 height 31
type input "******"
